Goal: Information Seeking & Learning: Learn about a topic

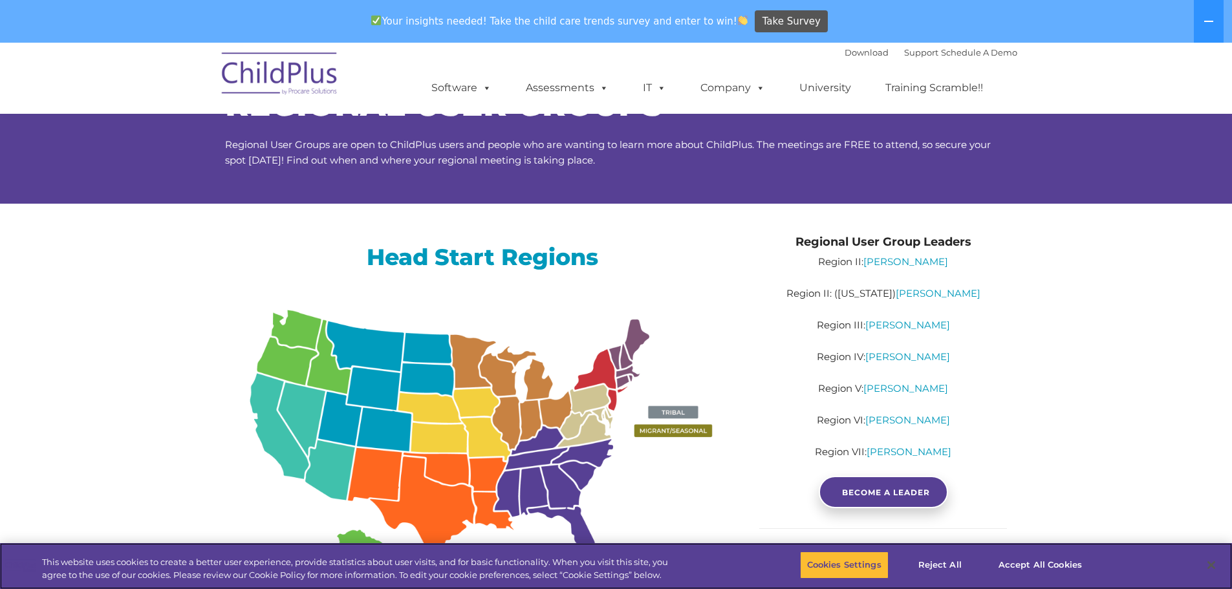
scroll to position [65, 0]
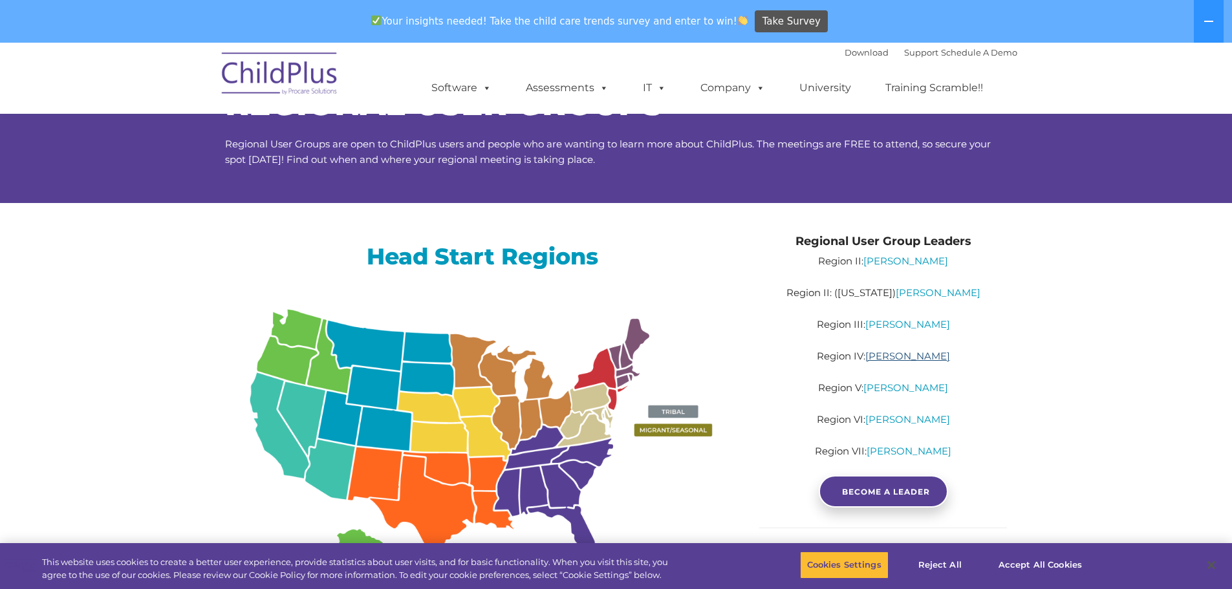
click at [914, 357] on link "Sabrina Keen" at bounding box center [908, 356] width 85 height 12
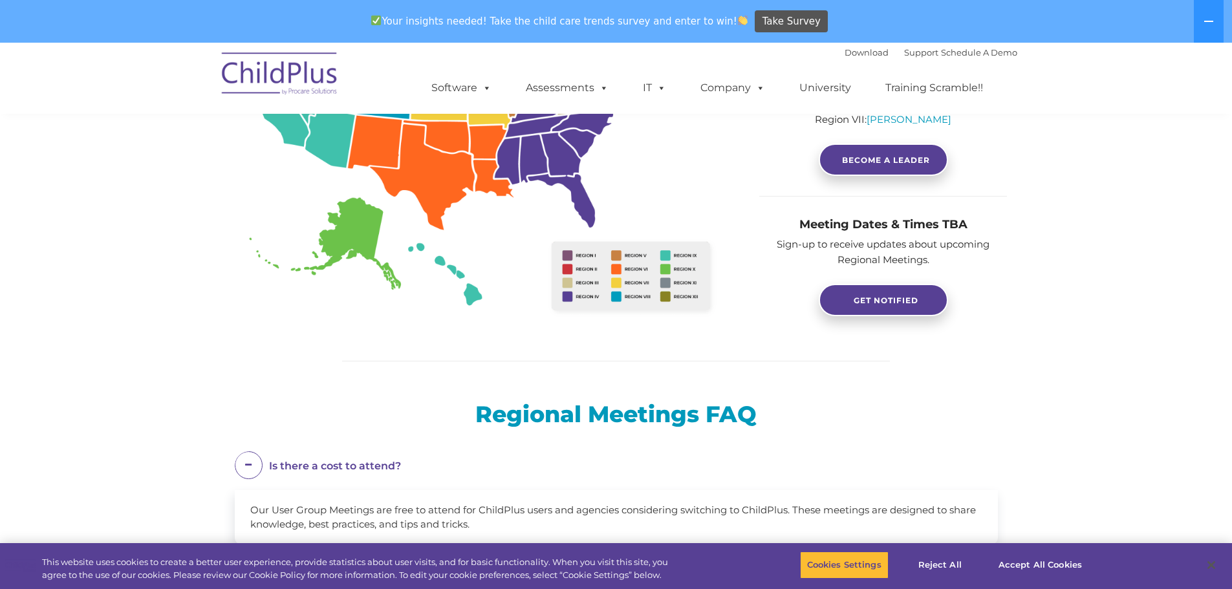
scroll to position [409, 0]
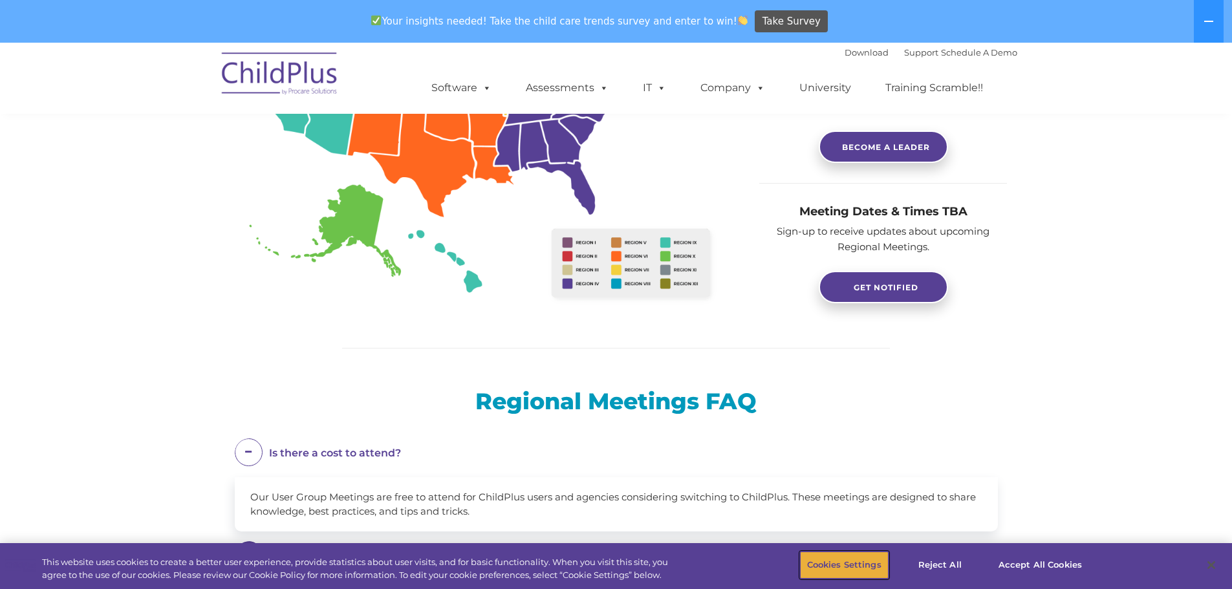
click at [849, 563] on button "Cookies Settings" at bounding box center [844, 565] width 89 height 27
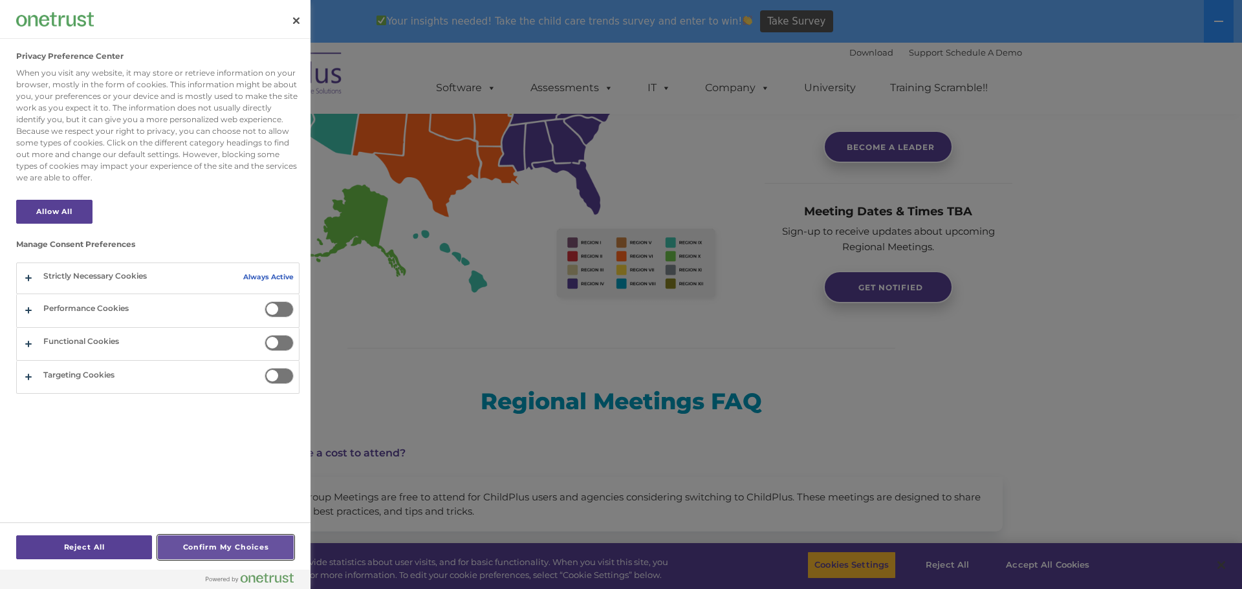
click at [195, 547] on button "Confirm My Choices" at bounding box center [226, 548] width 136 height 24
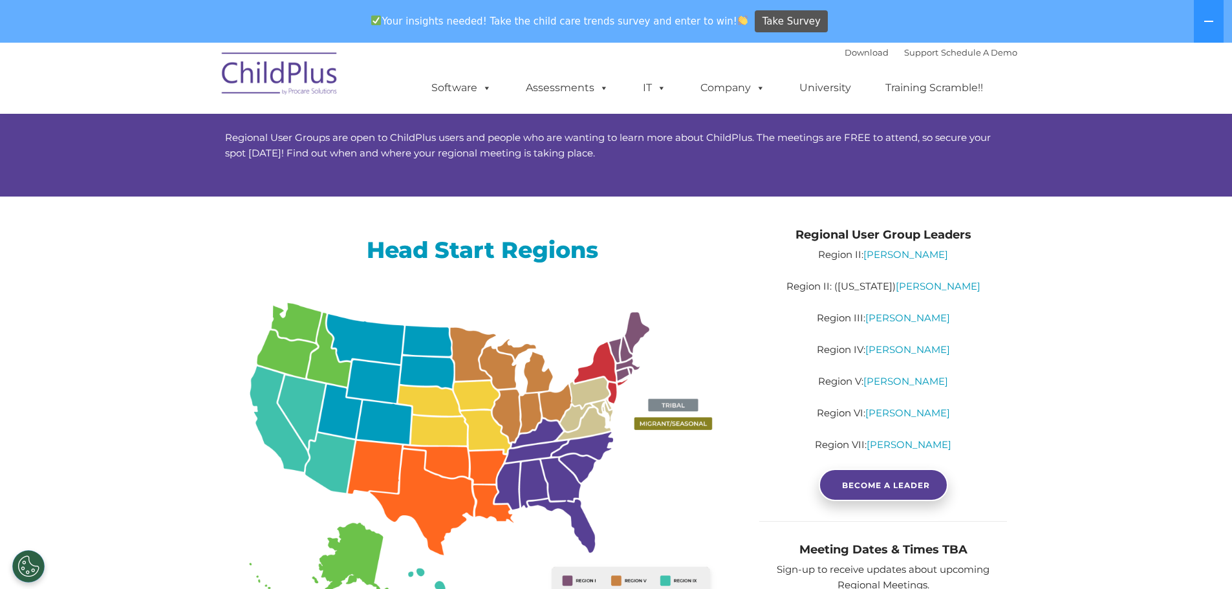
scroll to position [71, 0]
click at [900, 352] on link "Sabrina Keen" at bounding box center [908, 350] width 85 height 12
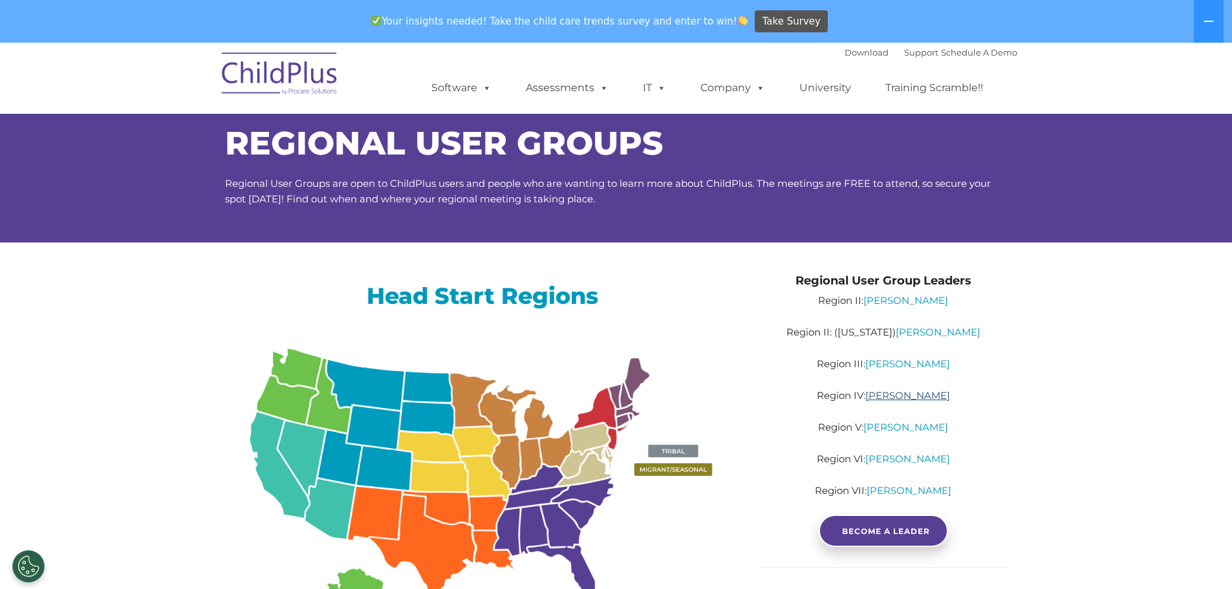
scroll to position [0, 0]
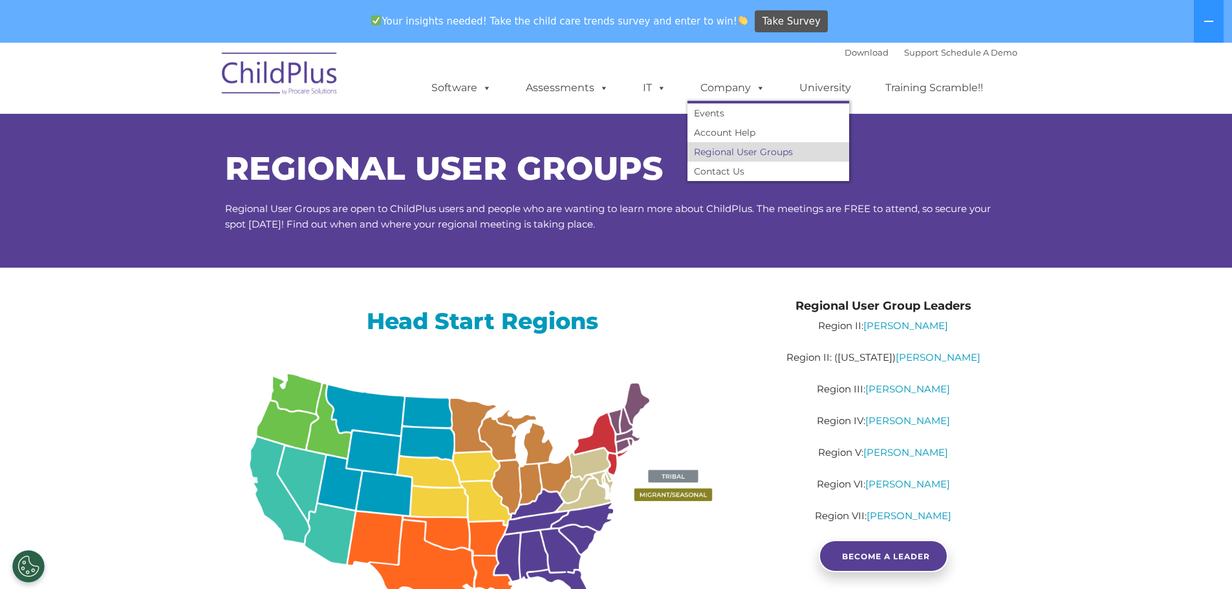
click at [719, 154] on link "Regional User Groups" at bounding box center [769, 151] width 162 height 19
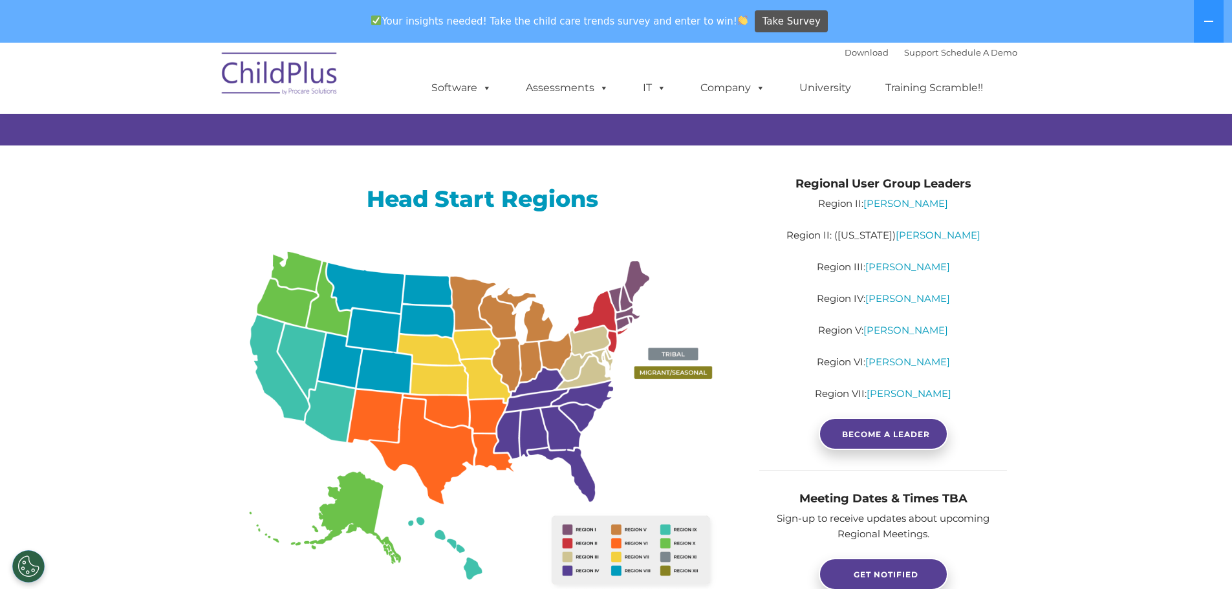
scroll to position [129, 0]
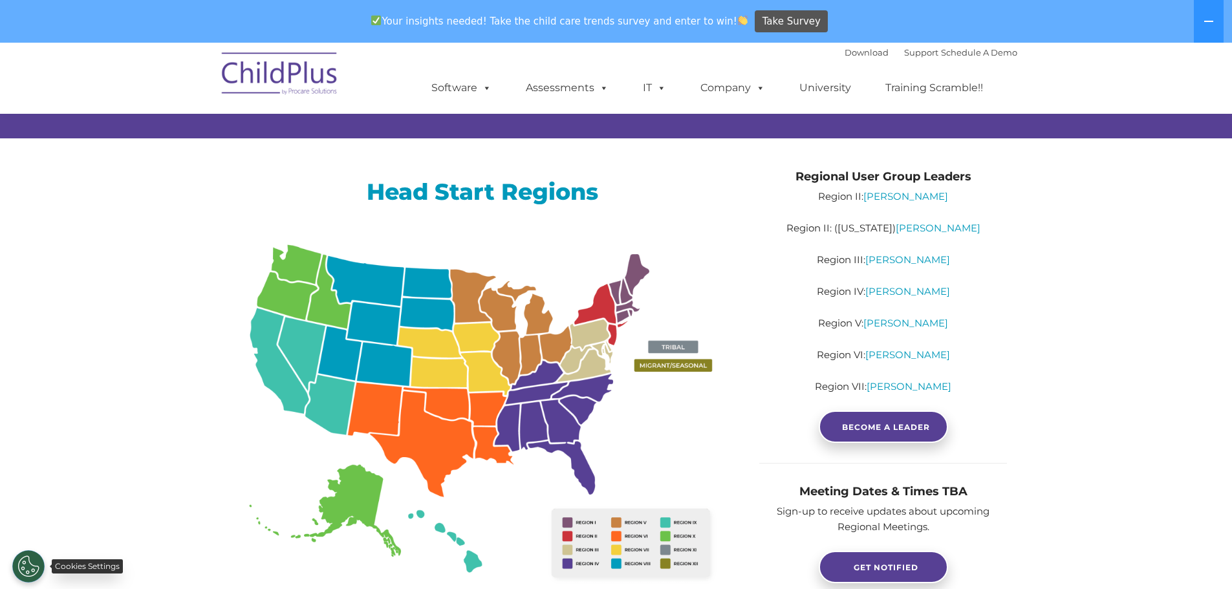
click at [36, 574] on button "Cookies Settings" at bounding box center [28, 567] width 32 height 32
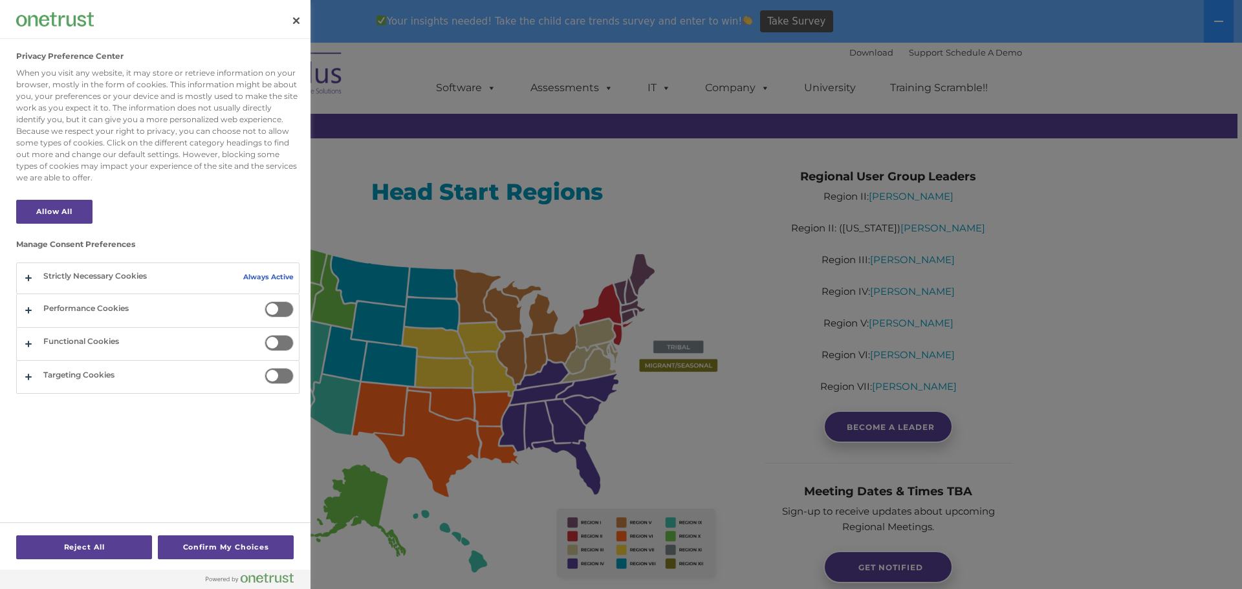
drag, startPoint x: 276, startPoint y: 374, endPoint x: 288, endPoint y: 362, distance: 16.5
click at [287, 366] on div "Targeting Cookies Targeting Cookies These cookies may be set through our site b…" at bounding box center [157, 377] width 283 height 33
click at [267, 378] on span "Privacy Preference Center" at bounding box center [279, 376] width 29 height 16
click at [265, 368] on input "Targeting Cookies" at bounding box center [265, 368] width 0 height 0
click at [270, 344] on span "Privacy Preference Center" at bounding box center [279, 343] width 29 height 16
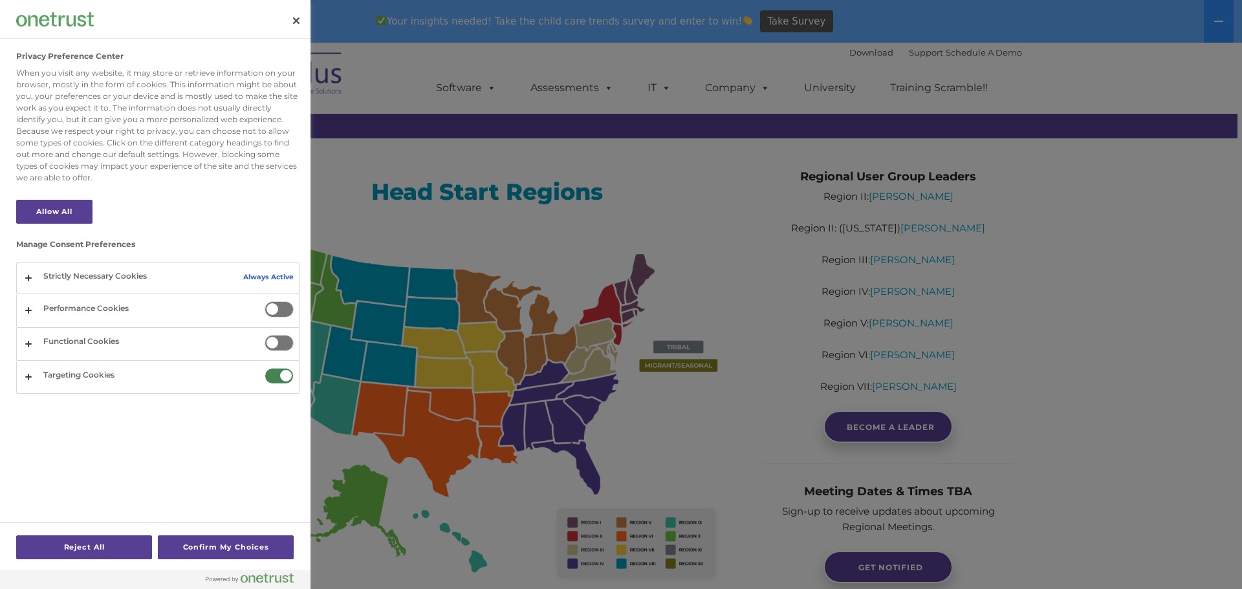
click at [265, 335] on input "Functional Cookies" at bounding box center [265, 335] width 0 height 0
click at [274, 307] on span "Privacy Preference Center" at bounding box center [279, 309] width 29 height 16
click at [265, 301] on input "Performance Cookies" at bounding box center [265, 301] width 0 height 0
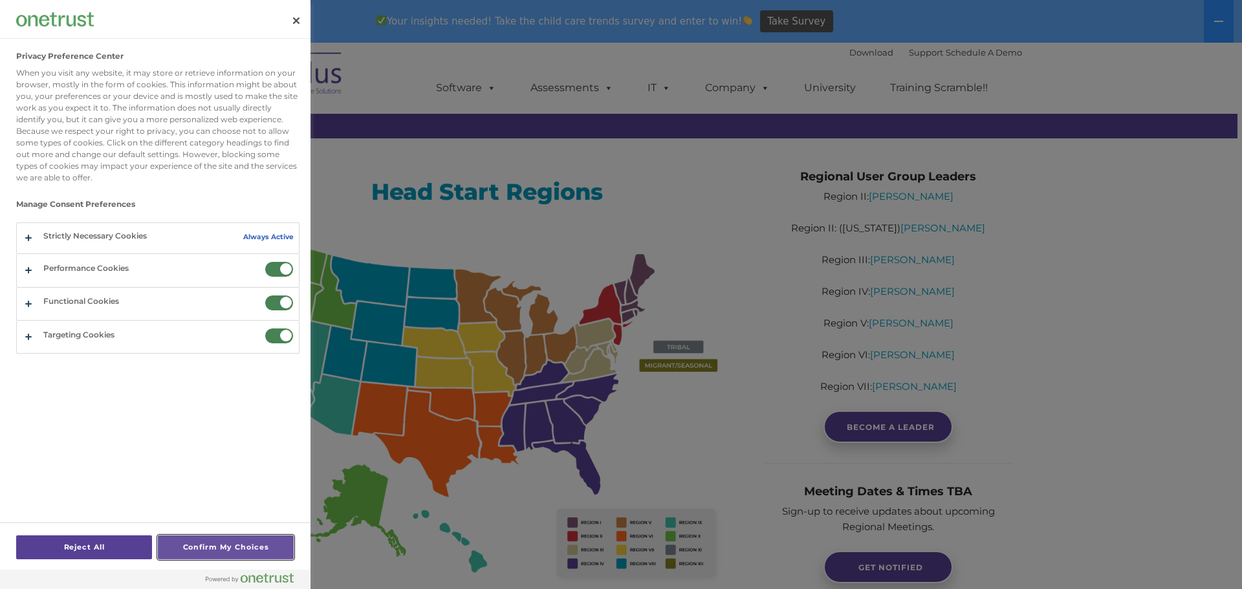
click at [215, 551] on button "Confirm My Choices" at bounding box center [226, 548] width 136 height 24
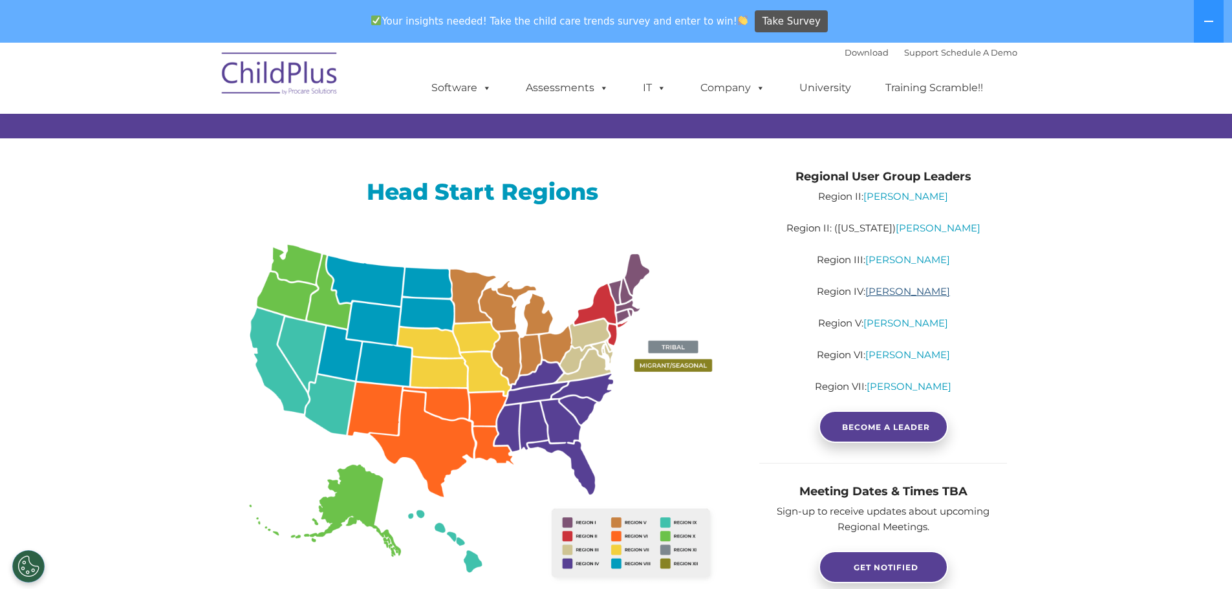
click at [900, 288] on link "Sabrina Keen" at bounding box center [908, 291] width 85 height 12
click at [977, 54] on link "Schedule A Demo" at bounding box center [979, 52] width 76 height 10
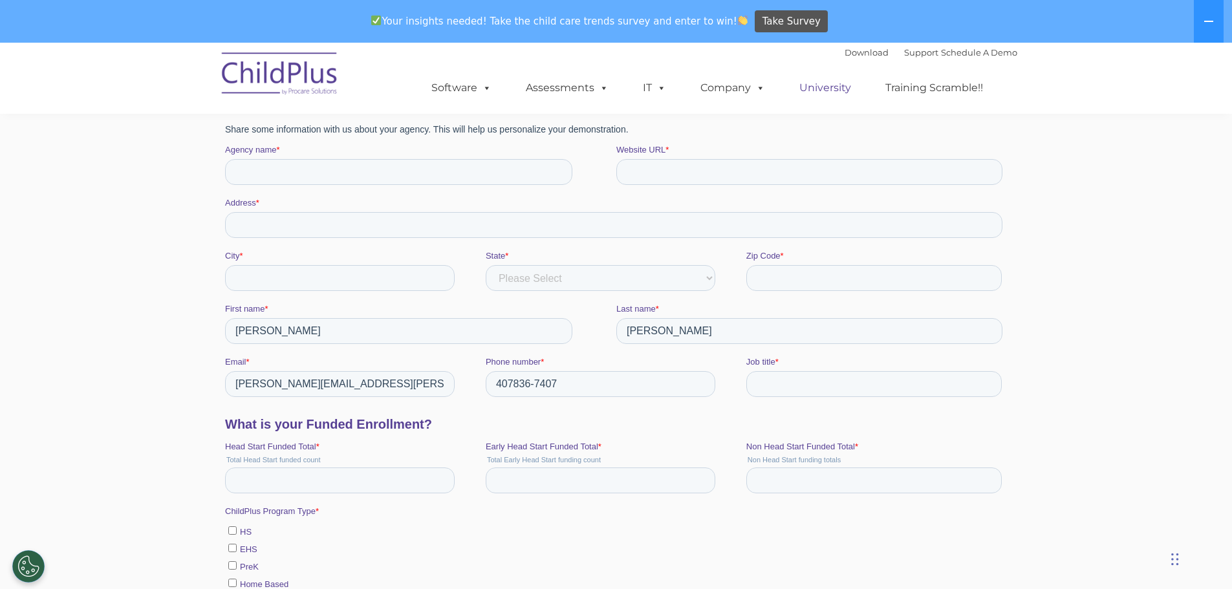
scroll to position [259, 0]
click at [819, 89] on link "University" at bounding box center [826, 88] width 78 height 26
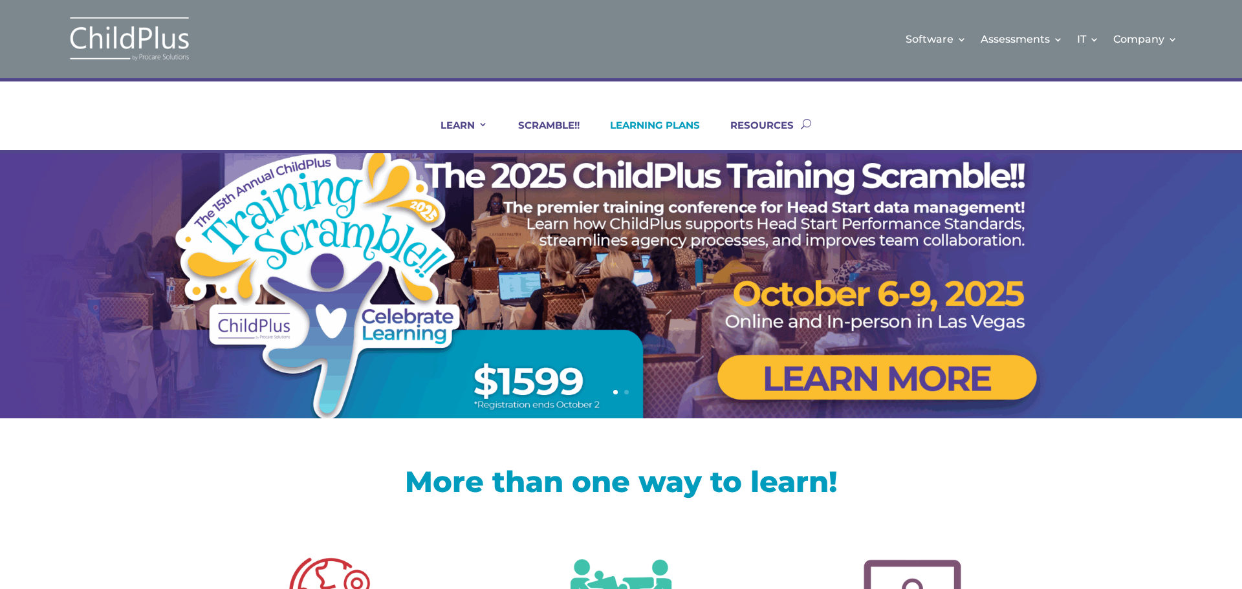
click at [629, 124] on link "LEARNING PLANS" at bounding box center [647, 134] width 106 height 31
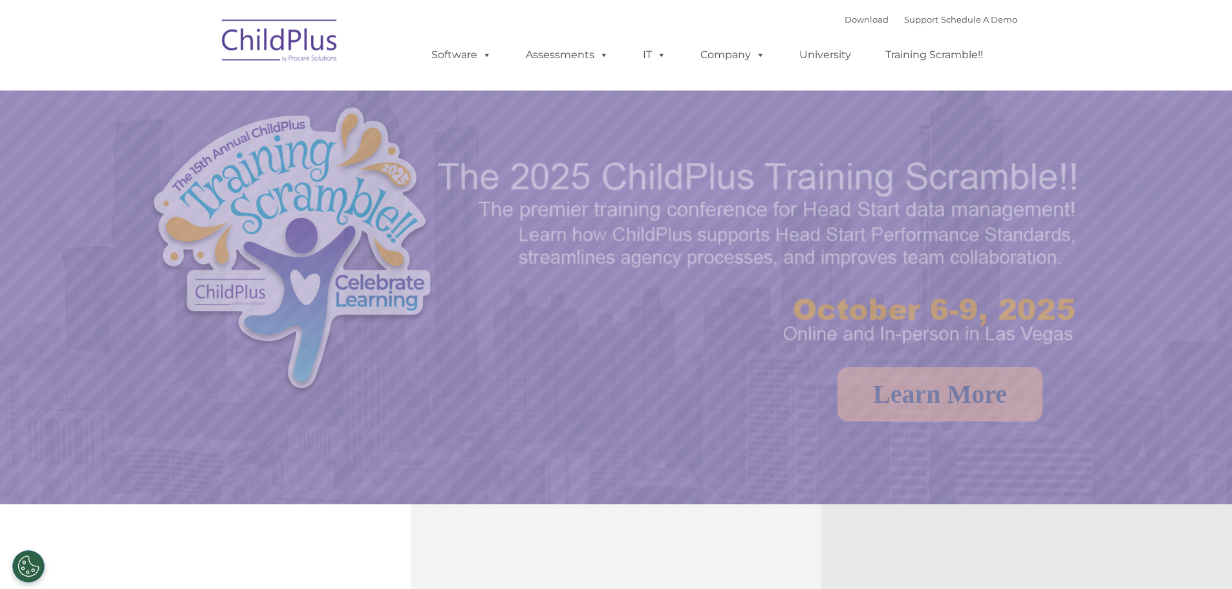
select select "MEDIUM"
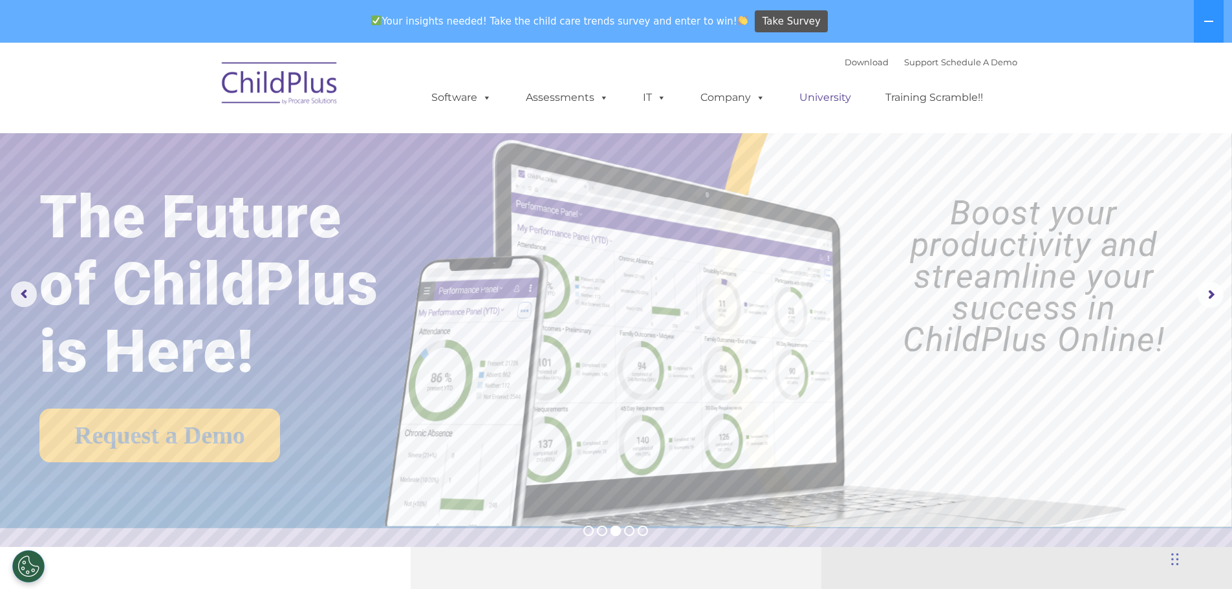
click at [815, 102] on link "University" at bounding box center [826, 98] width 78 height 26
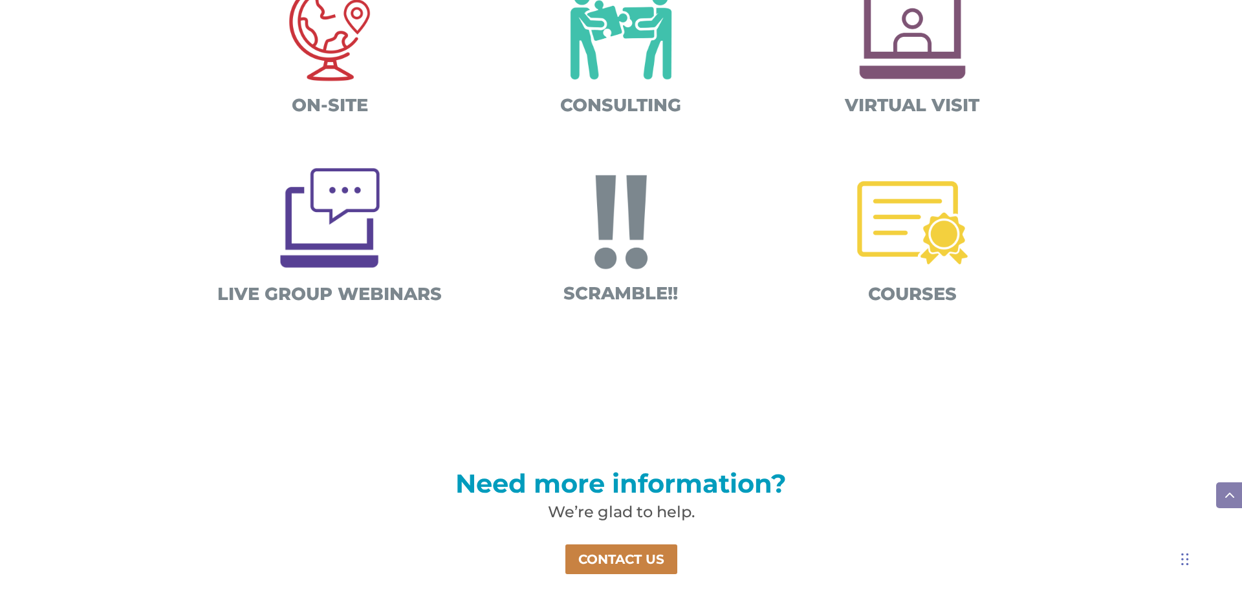
scroll to position [569, 0]
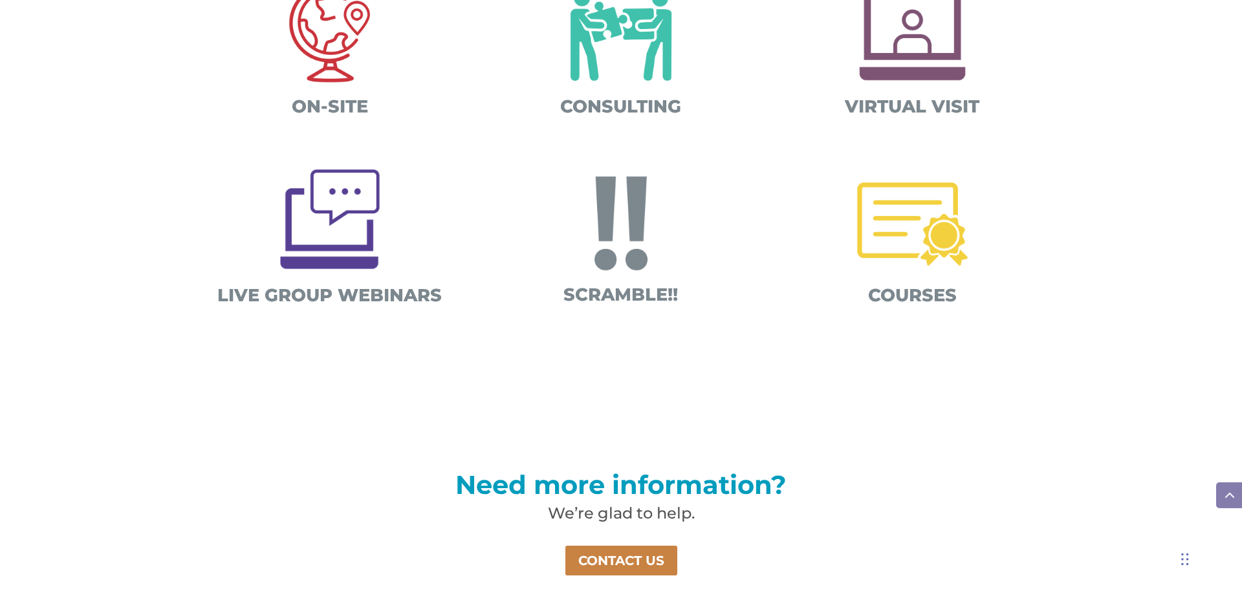
click at [917, 297] on span "COURSES" at bounding box center [912, 295] width 89 height 21
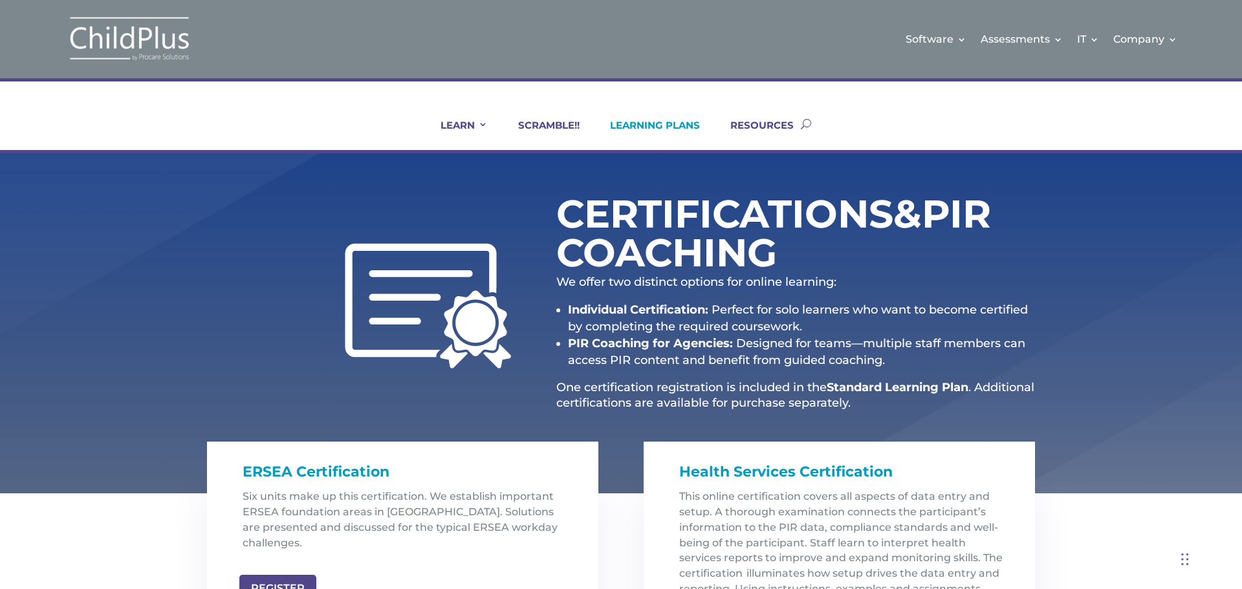
click at [626, 127] on link "LEARNING PLANS" at bounding box center [647, 134] width 106 height 31
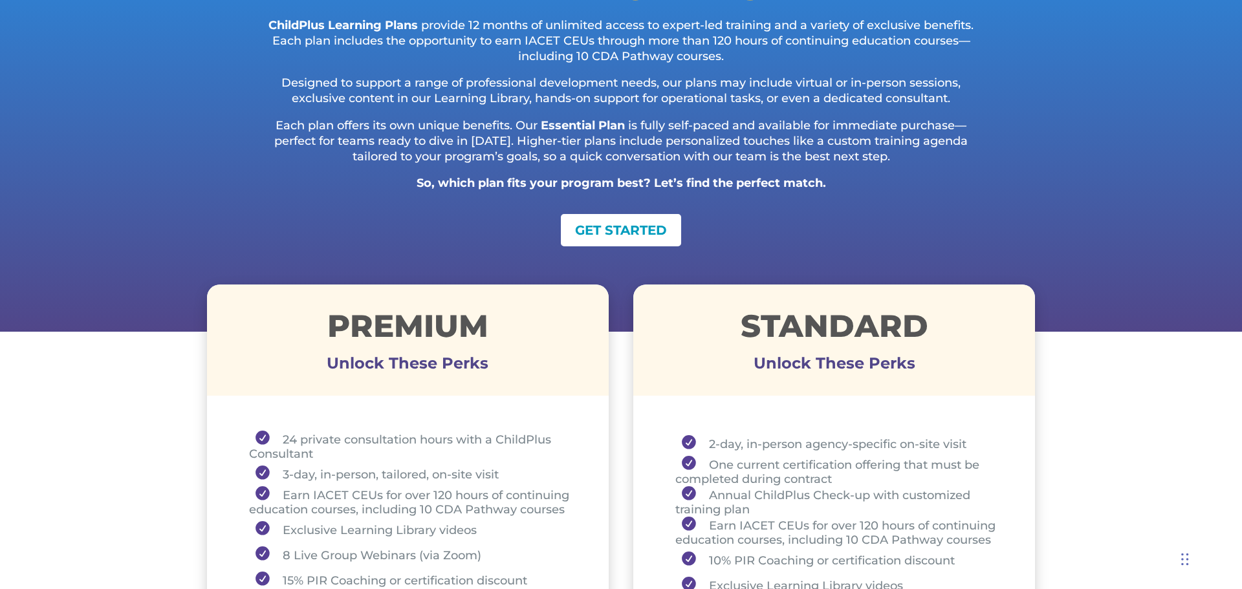
scroll to position [207, 0]
